Goal: Task Accomplishment & Management: Complete application form

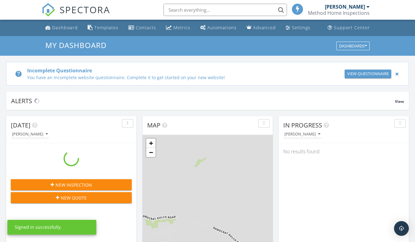
scroll to position [571, 424]
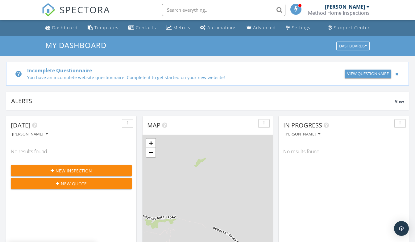
click at [94, 172] on div "New Inspection" at bounding box center [71, 171] width 111 height 6
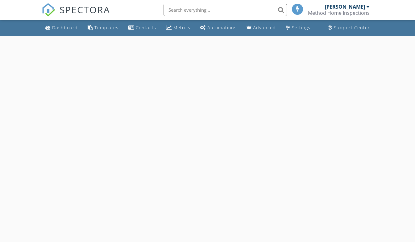
select select "8"
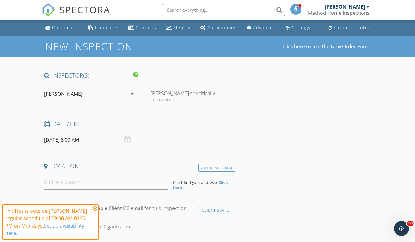
click at [77, 141] on input "09/29/2025 8:00 AM" at bounding box center [90, 140] width 92 height 15
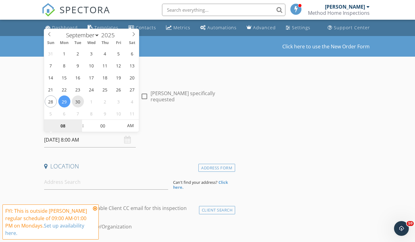
type input "09/30/2025 8:00 AM"
type input "09"
type input "09/30/2025 9:00 AM"
click at [79, 121] on span at bounding box center [80, 123] width 4 height 6
type input "10"
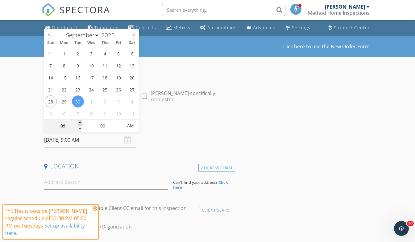
type input "09/30/2025 10:00 AM"
click at [79, 121] on span at bounding box center [80, 123] width 4 height 6
type input "11"
type input "09/30/2025 11:00 AM"
click at [79, 121] on span at bounding box center [80, 123] width 4 height 6
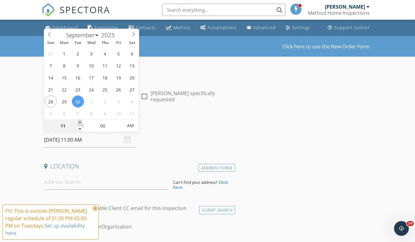
type input "12"
type input "09/30/2025 12:00 PM"
click at [79, 121] on span at bounding box center [80, 123] width 4 height 6
type input "01"
type input "09/30/2025 1:00 PM"
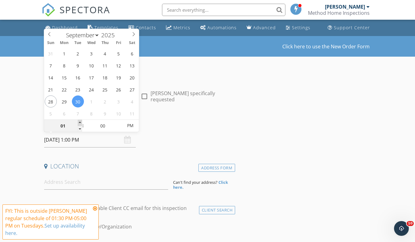
click at [79, 121] on span at bounding box center [80, 123] width 4 height 6
type input "02"
type input "09/30/2025 2:00 PM"
click at [79, 121] on span at bounding box center [80, 123] width 4 height 6
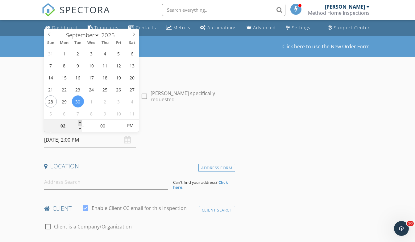
type input "03"
type input "09/30/2025 3:00 PM"
click at [79, 121] on span at bounding box center [80, 123] width 4 height 6
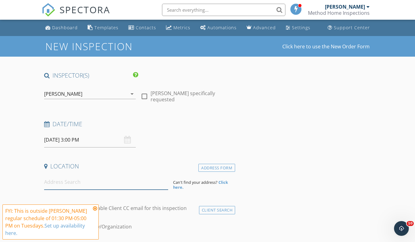
click at [56, 179] on input at bounding box center [106, 182] width 124 height 15
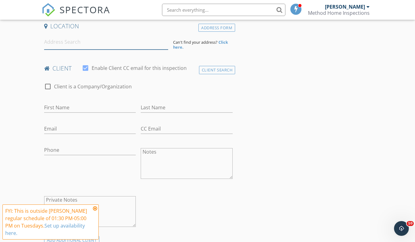
scroll to position [141, 0]
click at [81, 104] on input "First Name" at bounding box center [90, 107] width 92 height 10
type input "Kathy"
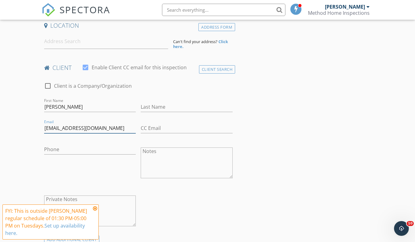
type input "katcoll3@outlook.com"
click at [100, 105] on input "Kathy" at bounding box center [90, 107] width 92 height 10
type input "Katrina"
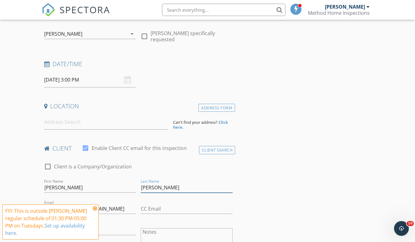
scroll to position [60, 0]
type input "Collins"
click at [88, 122] on input at bounding box center [106, 122] width 124 height 15
type input "1240 Snowfly Dr, Hailey, ID, USA"
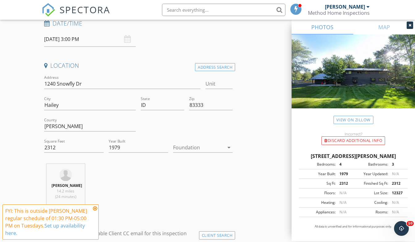
scroll to position [101, 0]
click at [95, 208] on icon at bounding box center [95, 208] width 4 height 5
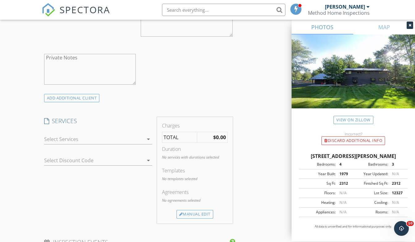
scroll to position [411, 0]
click at [61, 140] on div at bounding box center [93, 137] width 99 height 10
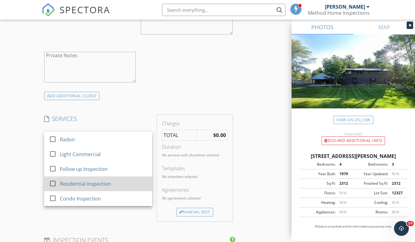
click at [84, 190] on div "Residential Inspection" at bounding box center [104, 184] width 88 height 12
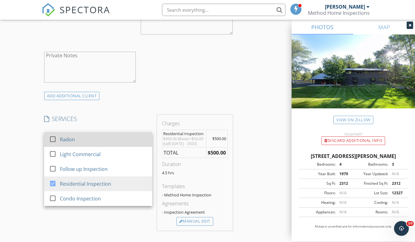
click at [81, 146] on div "Radon" at bounding box center [104, 140] width 88 height 12
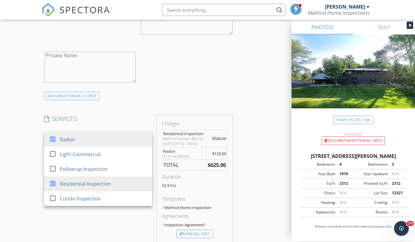
click at [25, 162] on div "New Inspection Click here to use the New Order Form INSPECTOR(S) check_box Tann…" at bounding box center [207, 166] width 415 height 1083
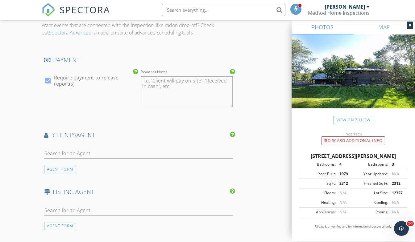
scroll to position [671, 0]
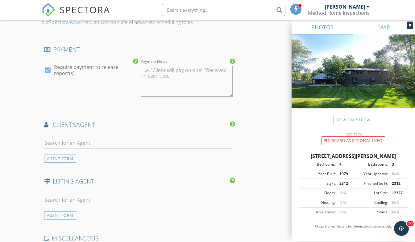
click at [64, 148] on input "text" at bounding box center [138, 143] width 189 height 10
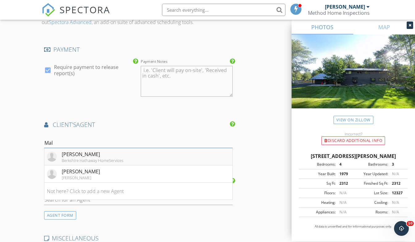
type input "Mal"
click at [70, 158] on div "Malea Southward" at bounding box center [93, 154] width 62 height 7
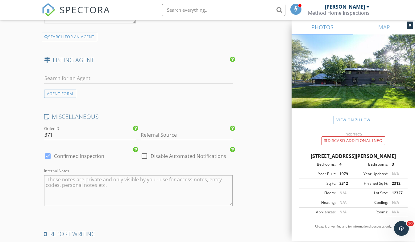
scroll to position [1028, 0]
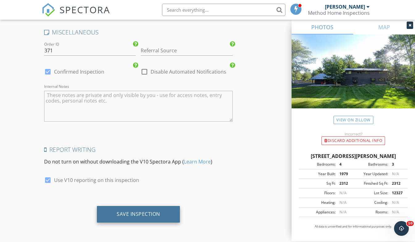
click at [98, 216] on div "Save Inspection" at bounding box center [138, 214] width 83 height 17
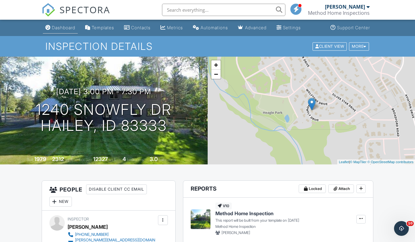
click at [66, 27] on div "Dashboard" at bounding box center [63, 27] width 23 height 5
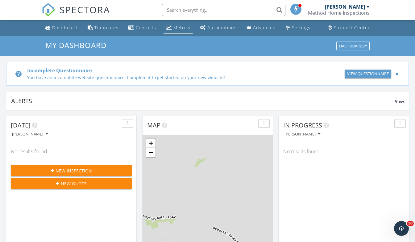
click at [173, 27] on div "Metrics" at bounding box center [181, 28] width 17 height 6
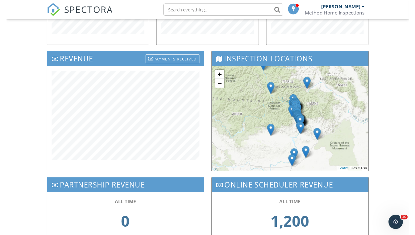
scroll to position [178, 0]
